Goal: Information Seeking & Learning: Learn about a topic

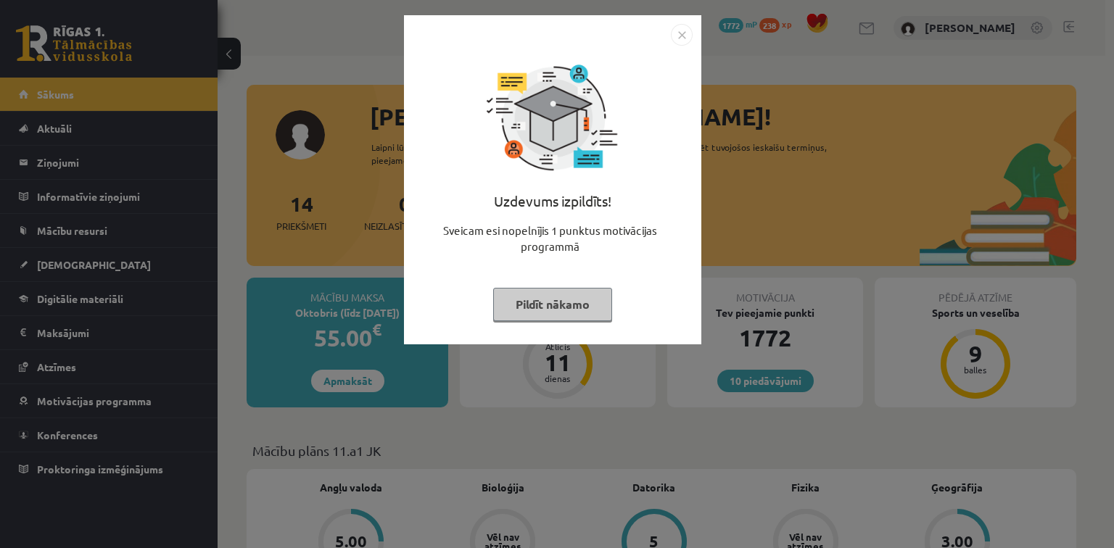
click at [551, 292] on button "Pildīt nākamo" at bounding box center [552, 304] width 119 height 33
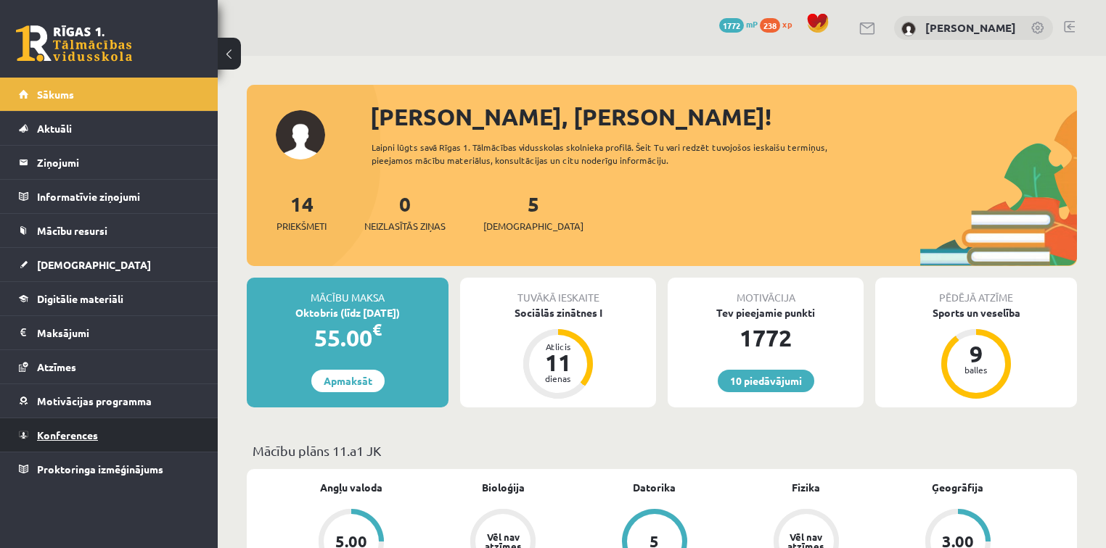
click at [150, 443] on link "Konferences" at bounding box center [109, 435] width 181 height 33
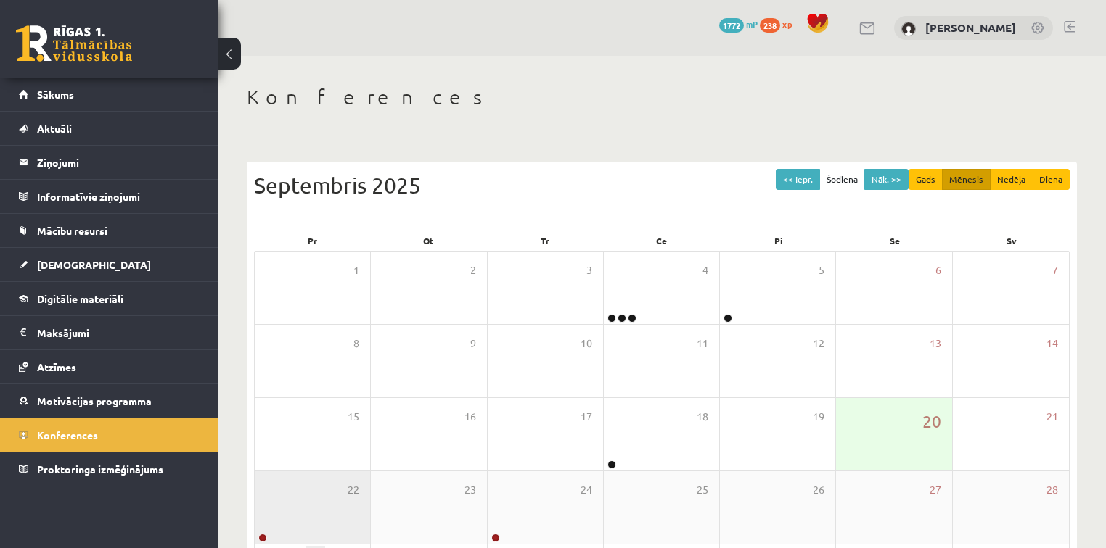
click at [297, 505] on div "22" at bounding box center [312, 508] width 115 height 73
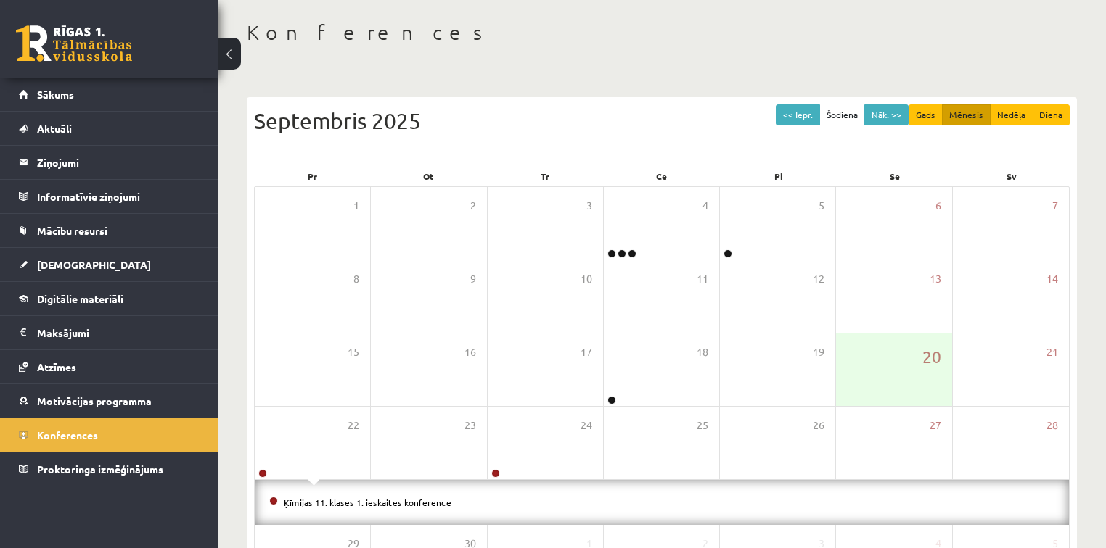
scroll to position [116, 0]
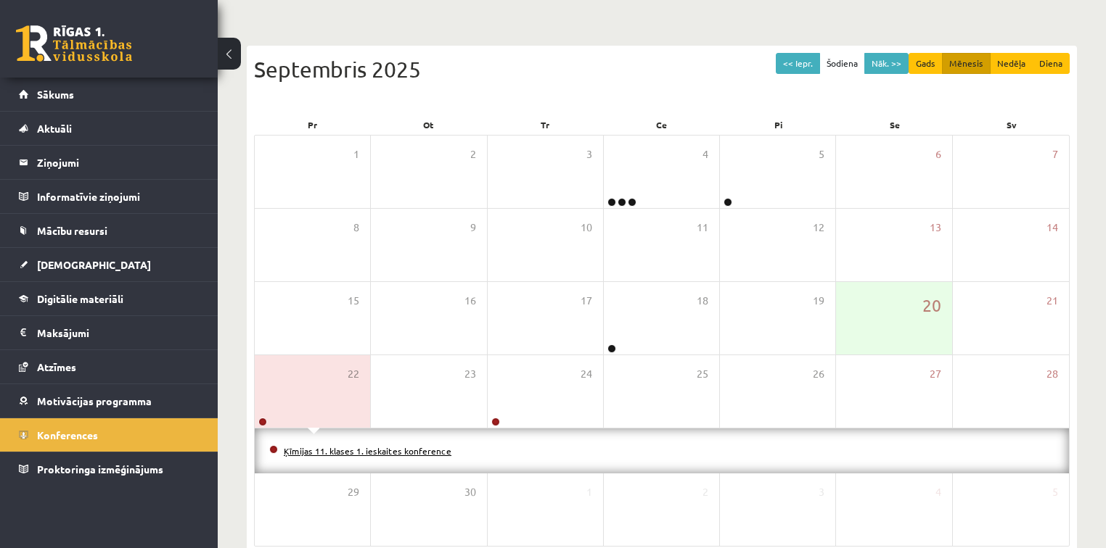
click at [369, 454] on link "Ķīmijas 11. klases 1. ieskaites konference" at bounding box center [368, 451] width 168 height 12
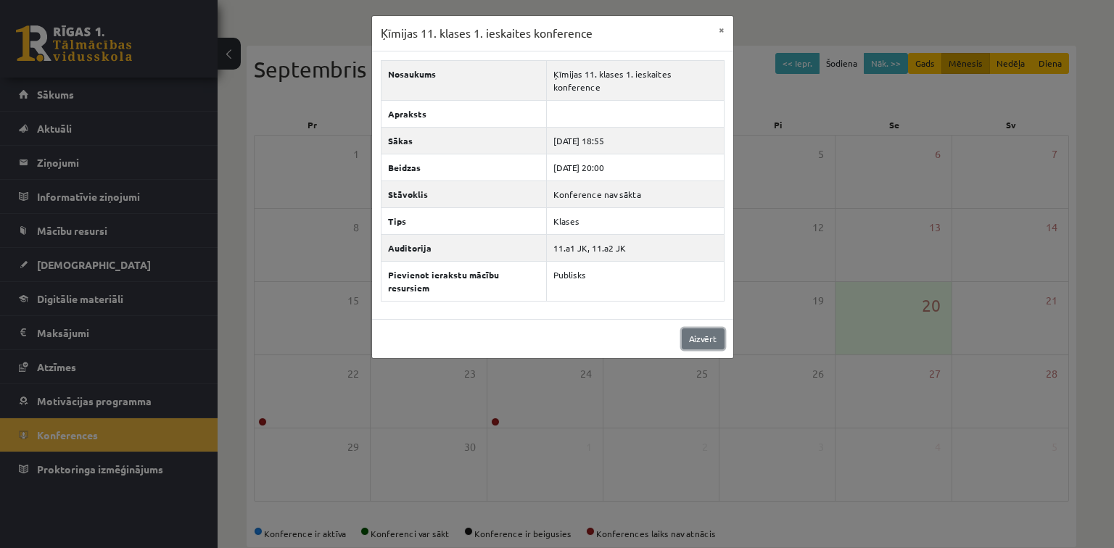
click at [687, 329] on link "Aizvērt" at bounding box center [703, 339] width 43 height 21
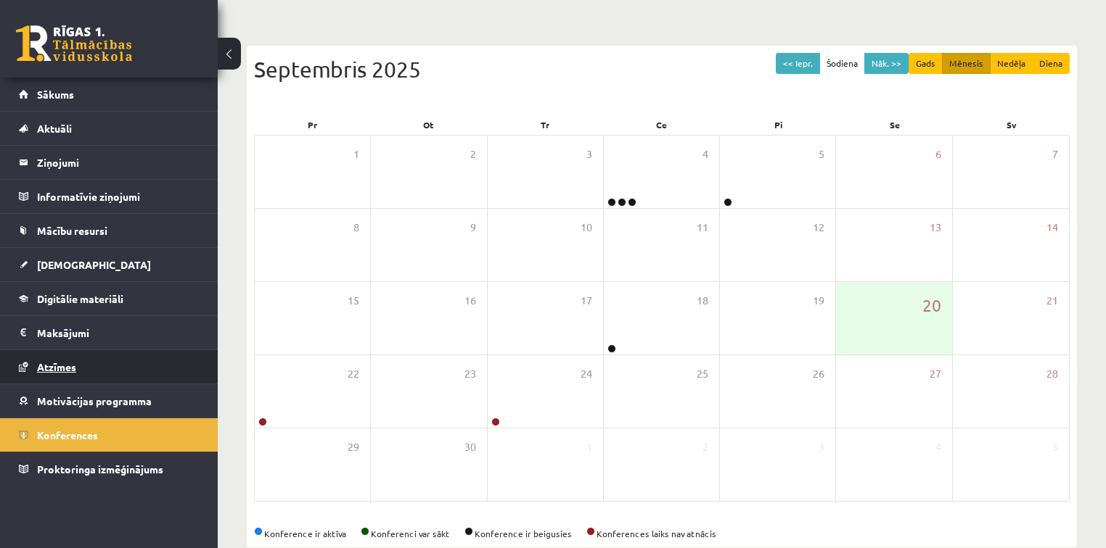
click at [165, 360] on link "Atzīmes" at bounding box center [109, 366] width 181 height 33
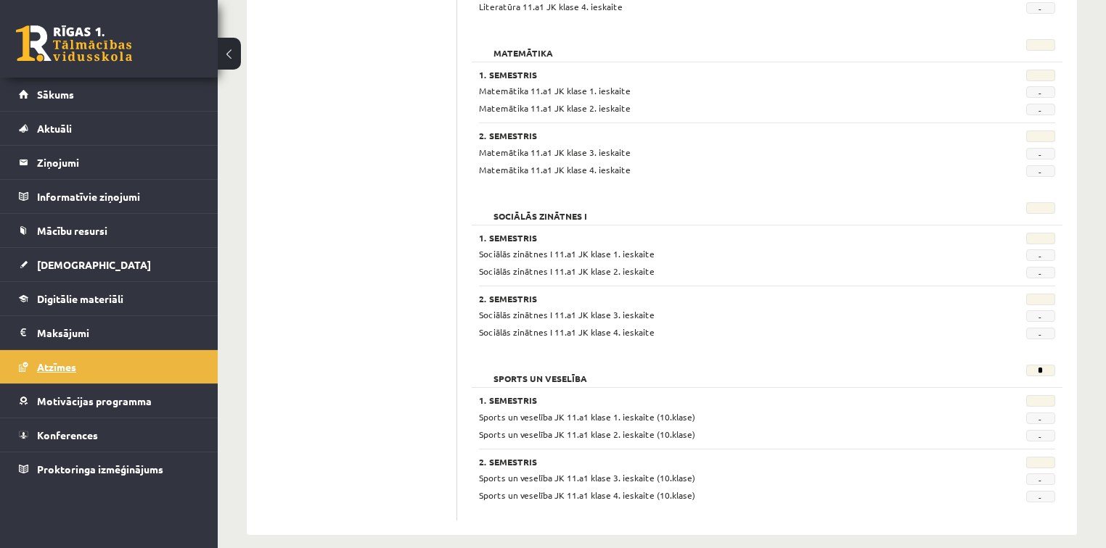
scroll to position [1843, 0]
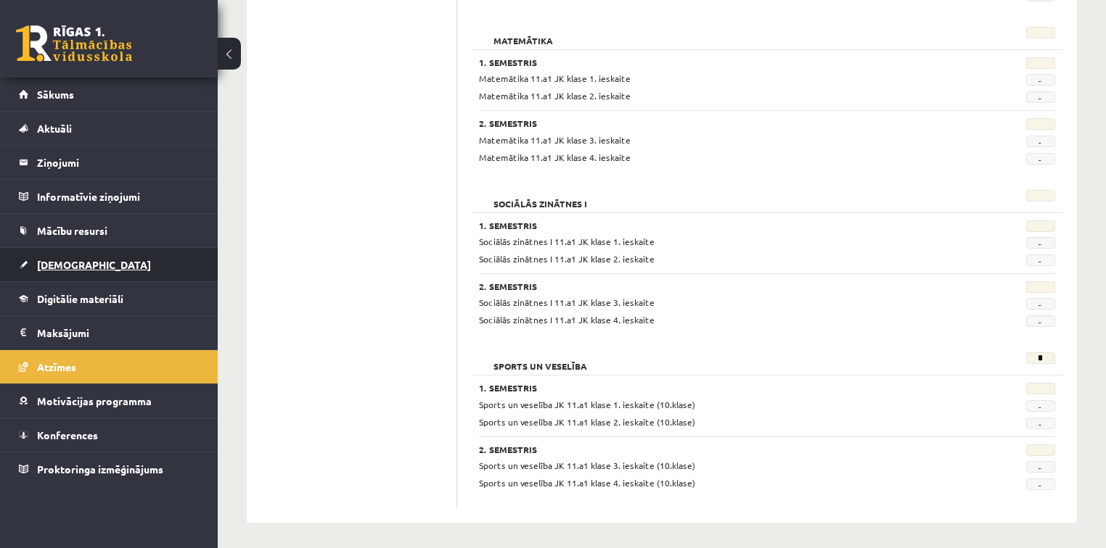
click at [90, 255] on link "[DEMOGRAPHIC_DATA]" at bounding box center [109, 264] width 181 height 33
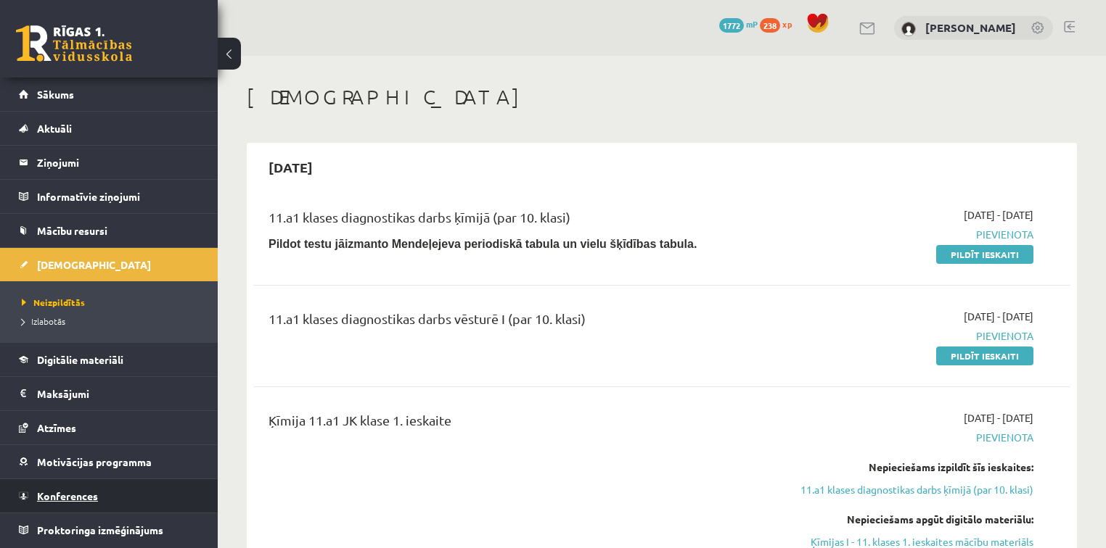
click at [79, 501] on link "Konferences" at bounding box center [109, 496] width 181 height 33
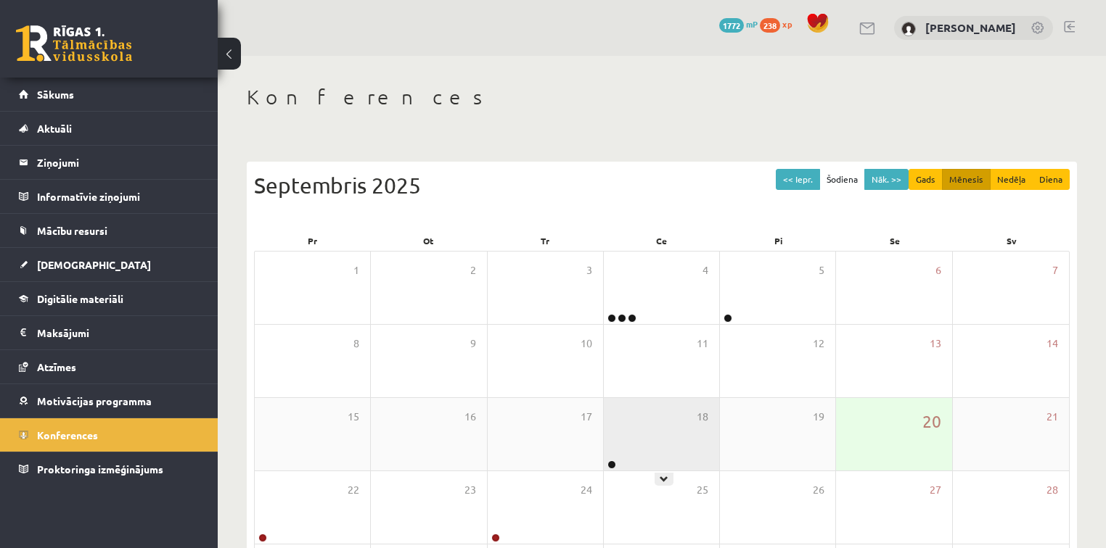
click at [691, 427] on div "18" at bounding box center [661, 434] width 115 height 73
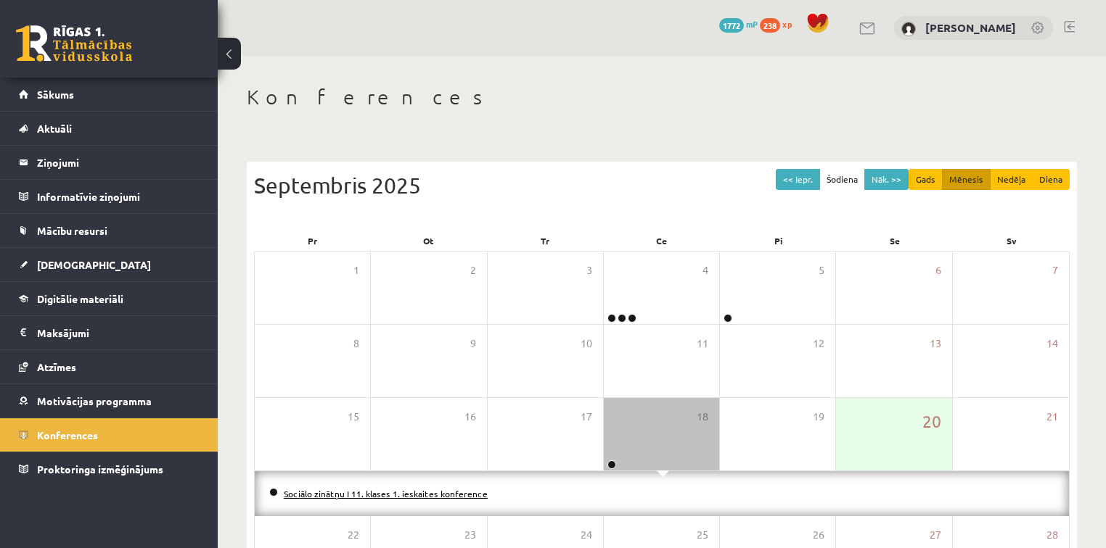
click at [437, 488] on link "Sociālo zinātņu I 11. klases 1. ieskaites konference" at bounding box center [386, 494] width 204 height 12
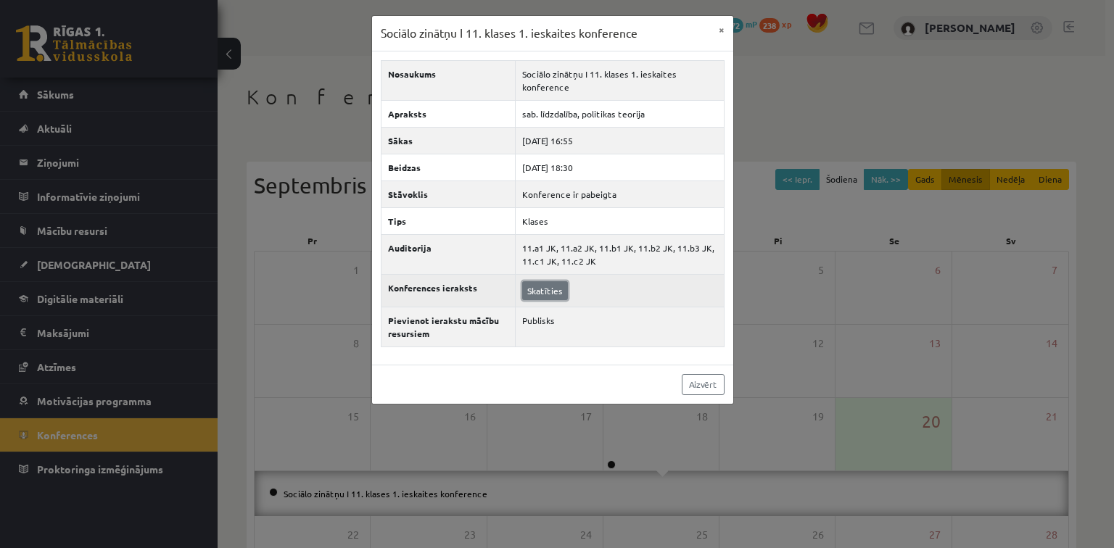
click at [555, 287] on link "Skatīties" at bounding box center [545, 291] width 46 height 19
